Goal: Find specific page/section: Find specific page/section

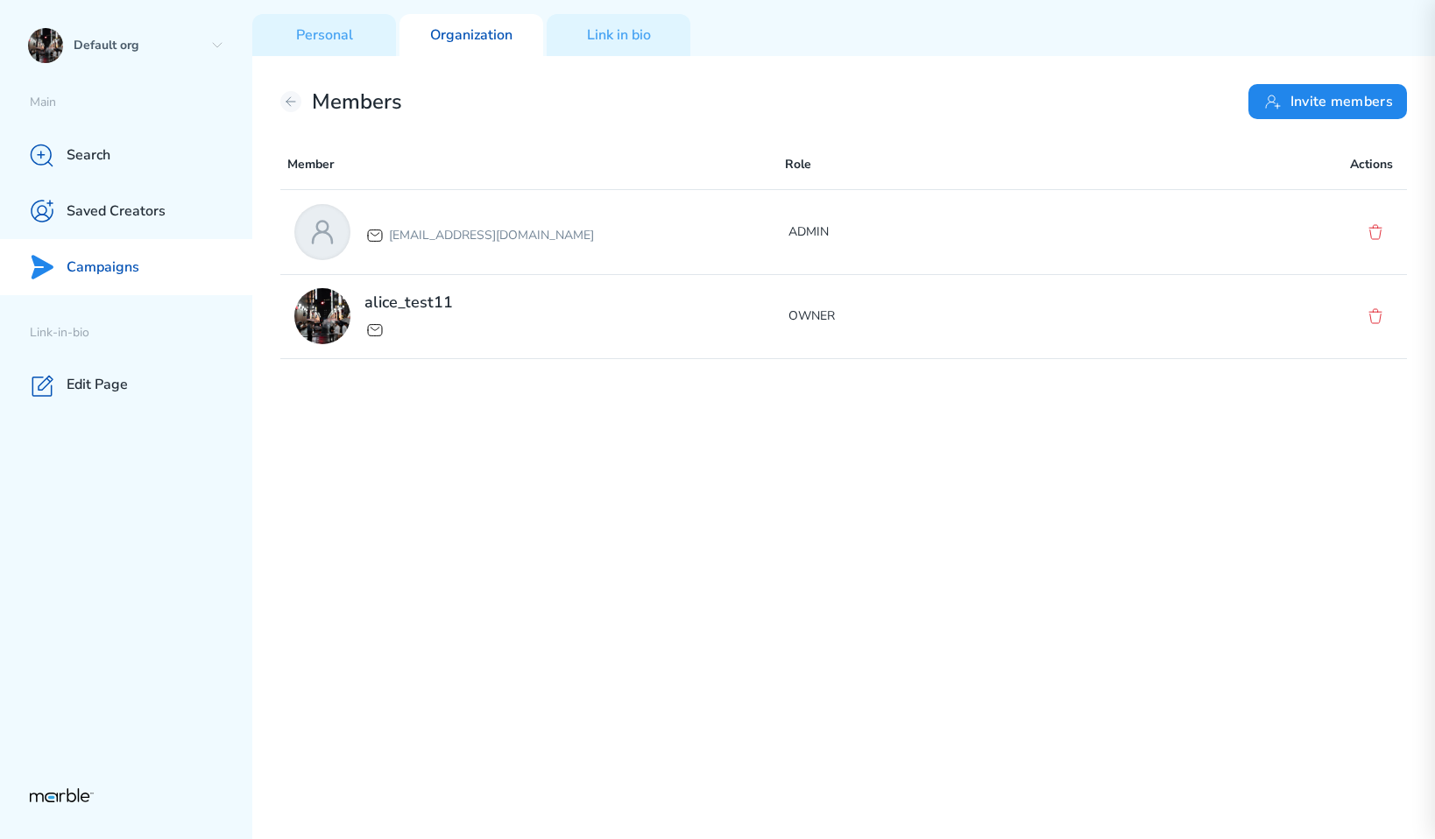
click at [190, 288] on div "Campaigns" at bounding box center [126, 267] width 252 height 56
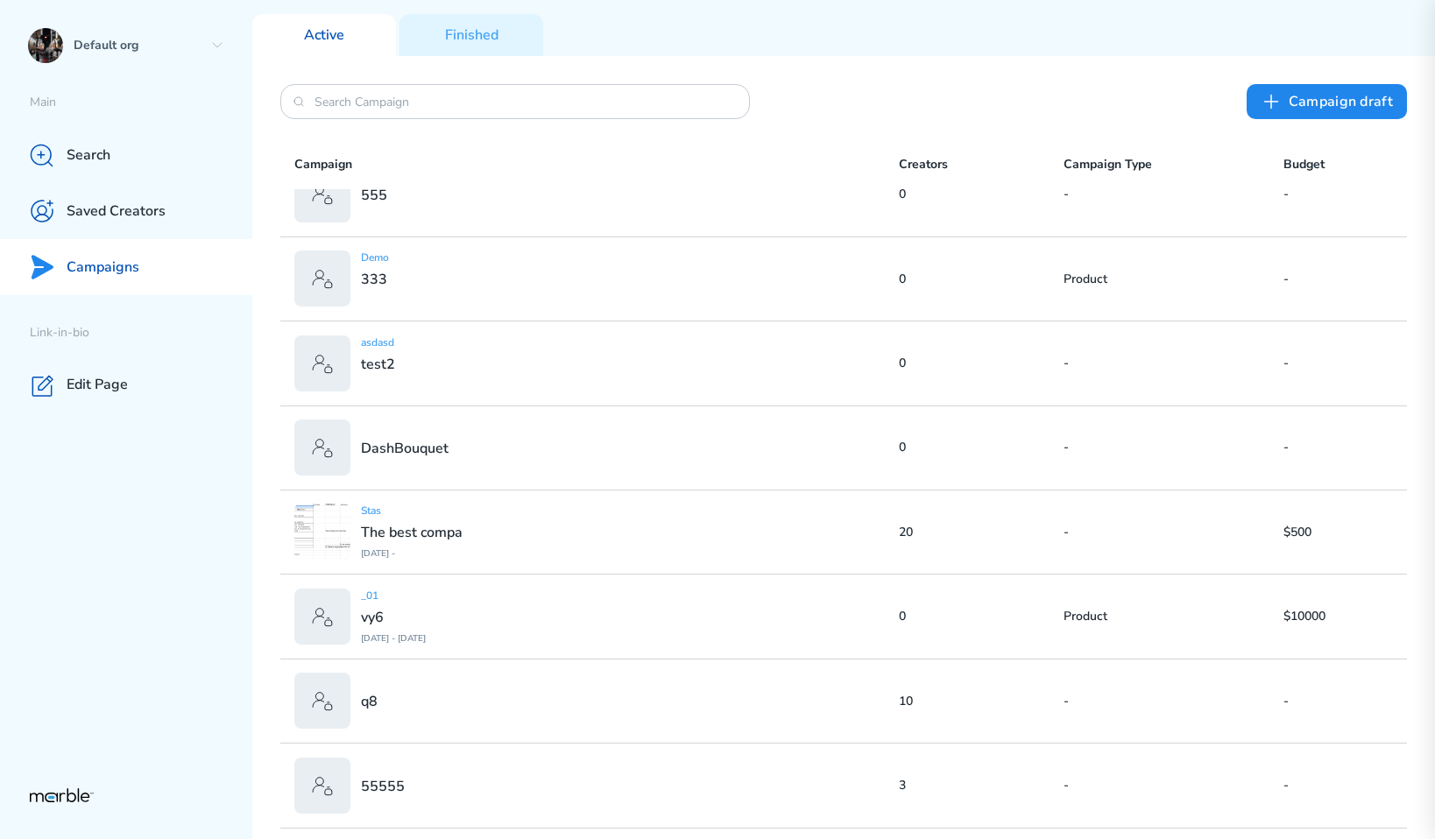
scroll to position [1228, 0]
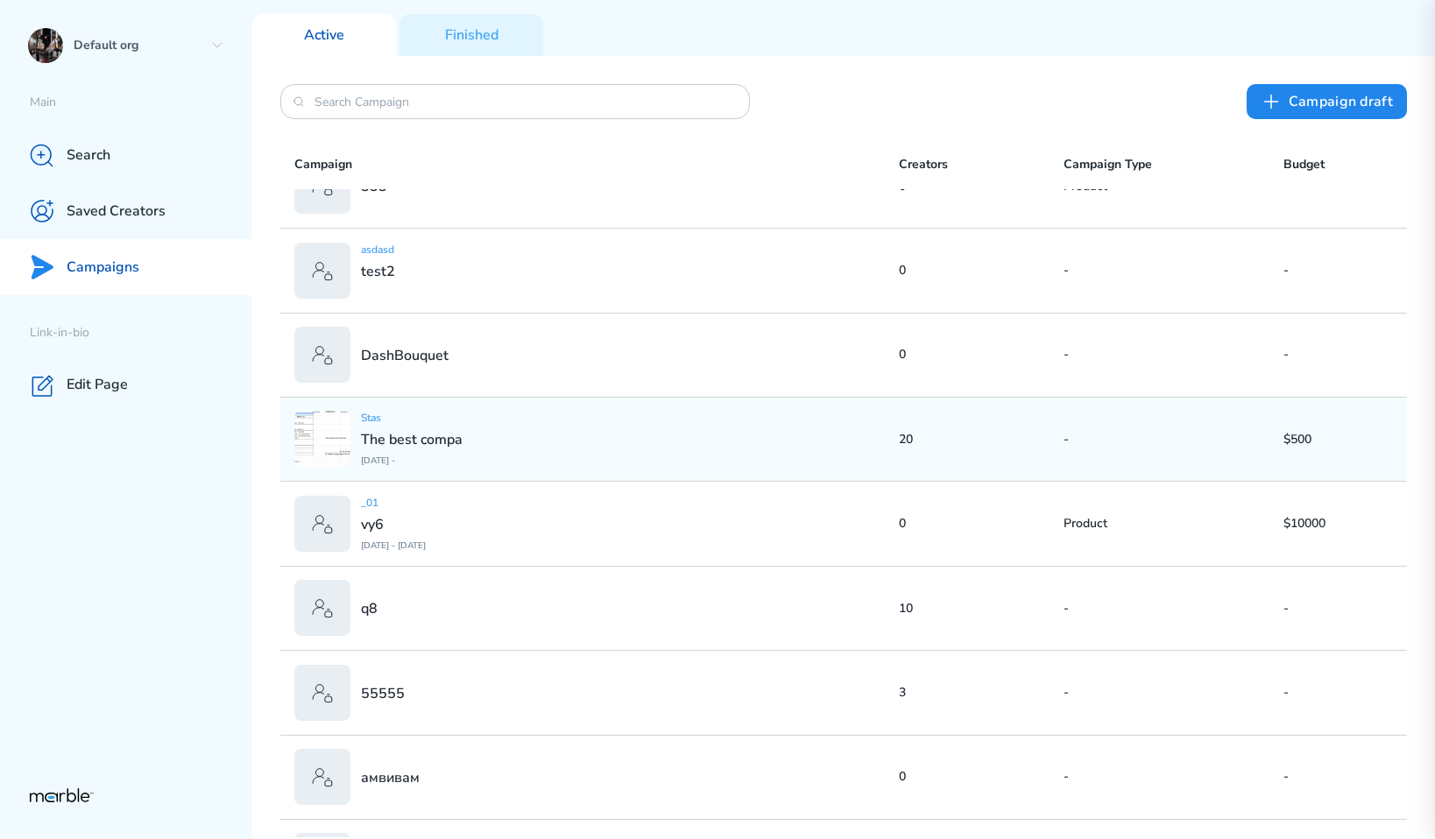
click at [714, 434] on div "Stas The best compa [DATE] -" at bounding box center [596, 439] width 604 height 56
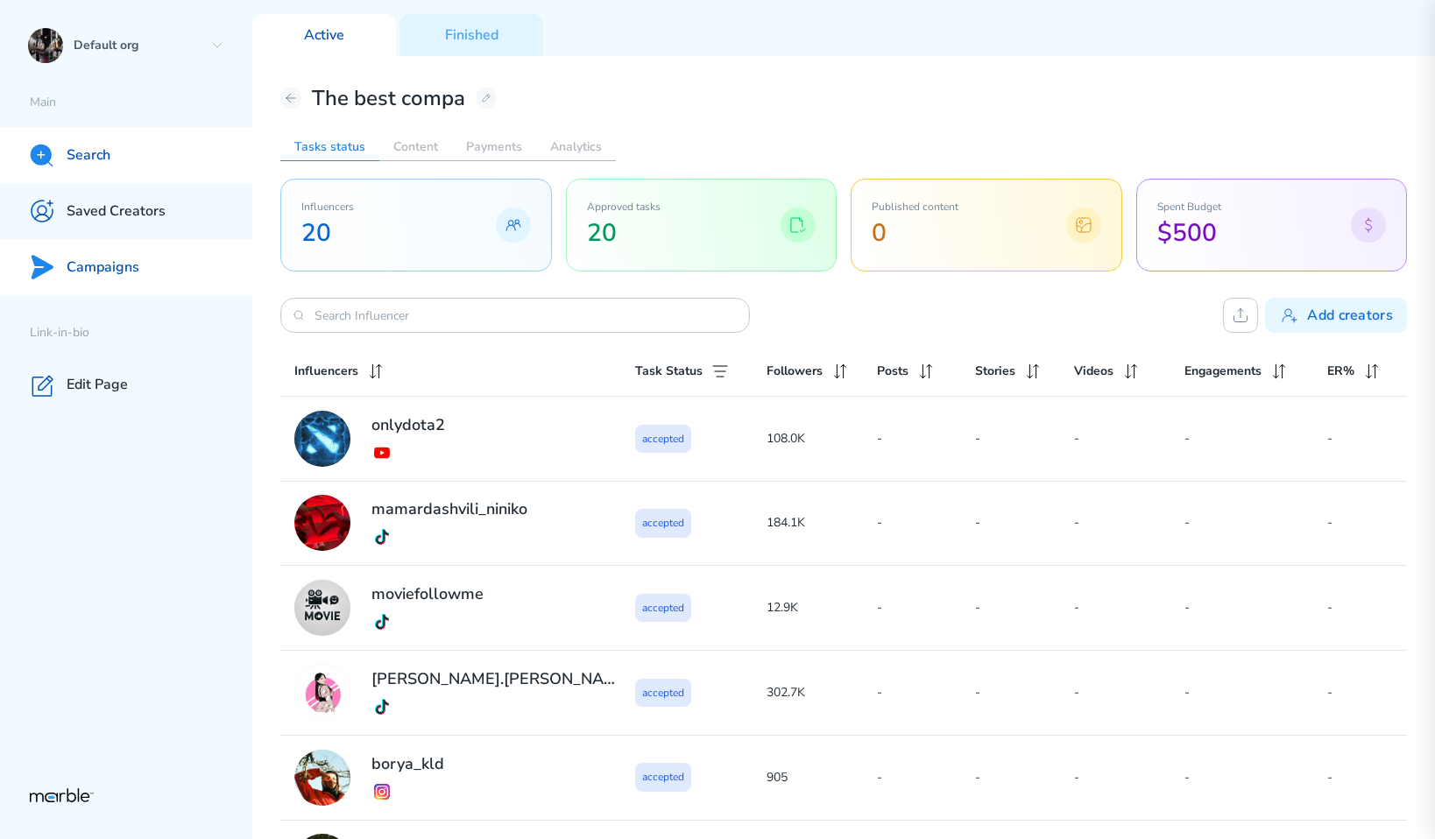
click at [138, 145] on div "Search" at bounding box center [126, 155] width 252 height 56
